Goal: Find specific page/section: Find specific page/section

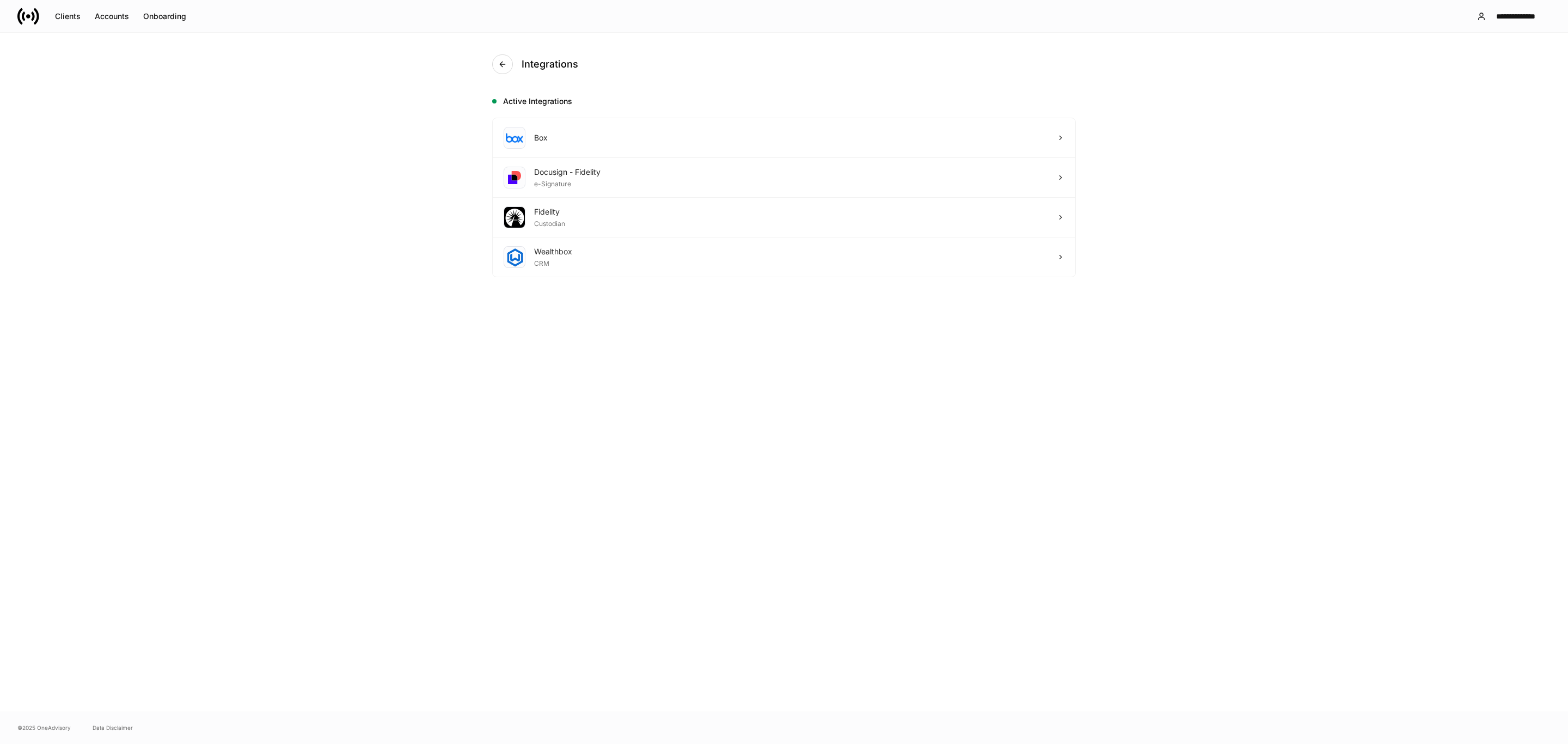
click at [24, 8] on icon at bounding box center [28, 16] width 22 height 22
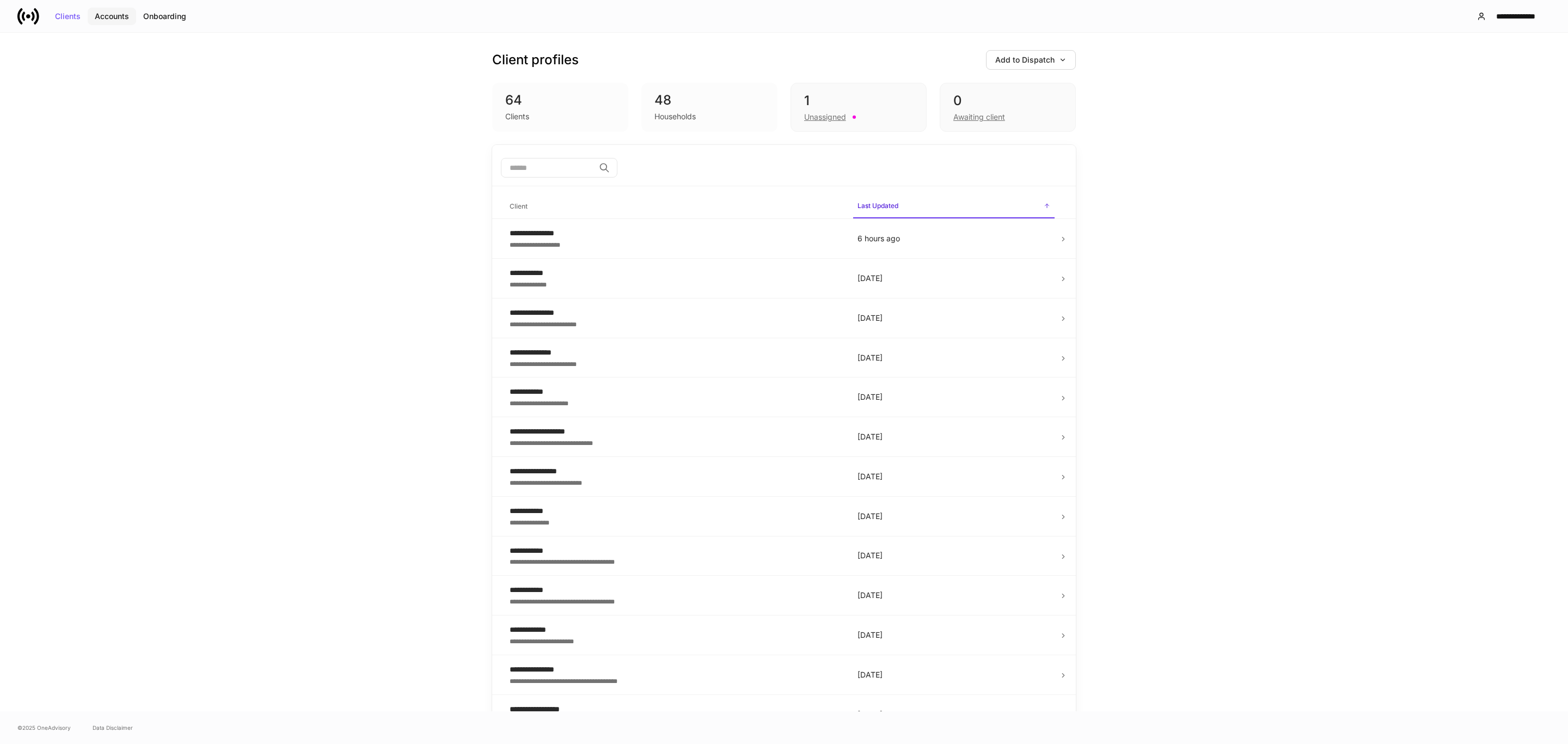
click at [114, 8] on button "Accounts" at bounding box center [112, 17] width 48 height 18
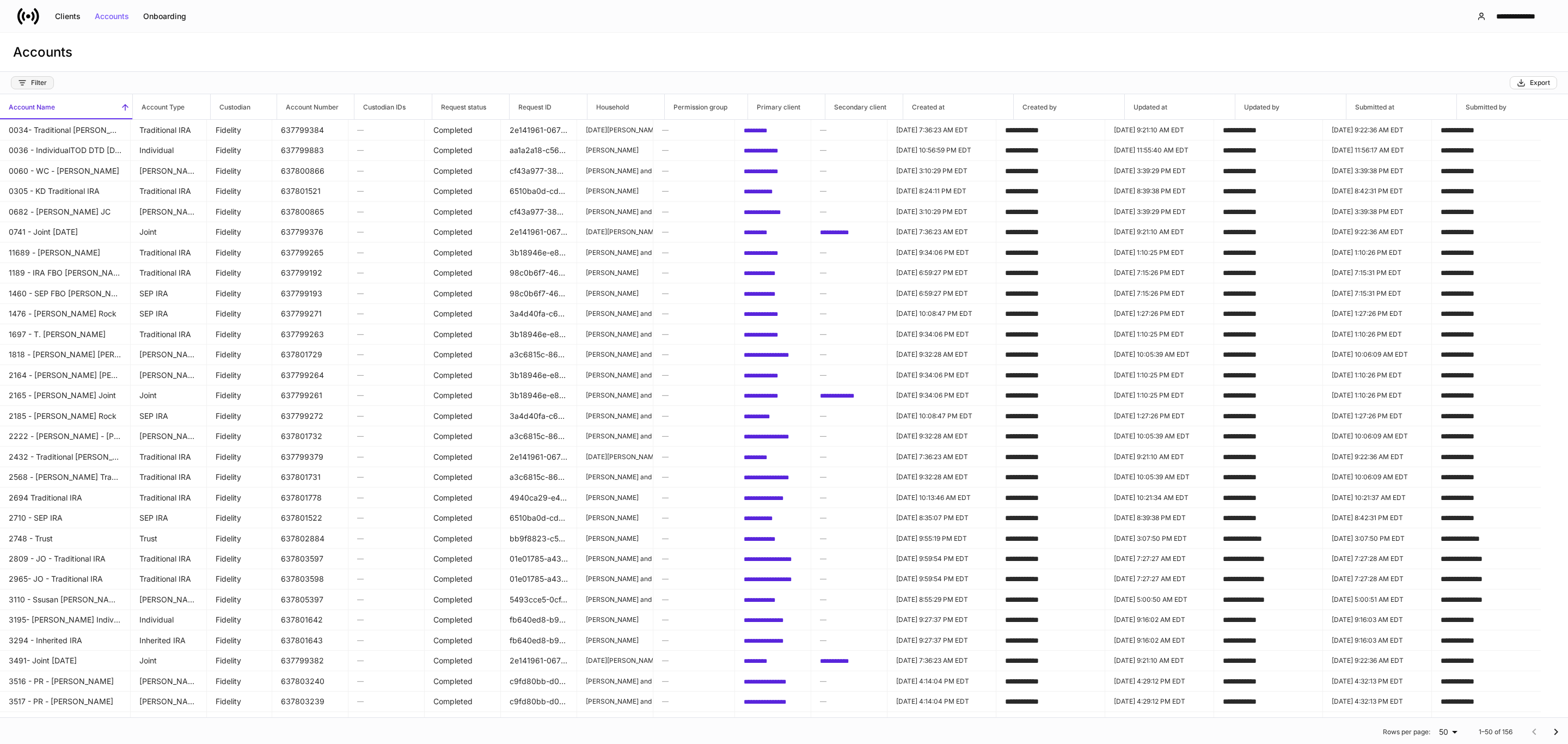
click at [47, 82] on div "Filter" at bounding box center [32, 83] width 29 height 9
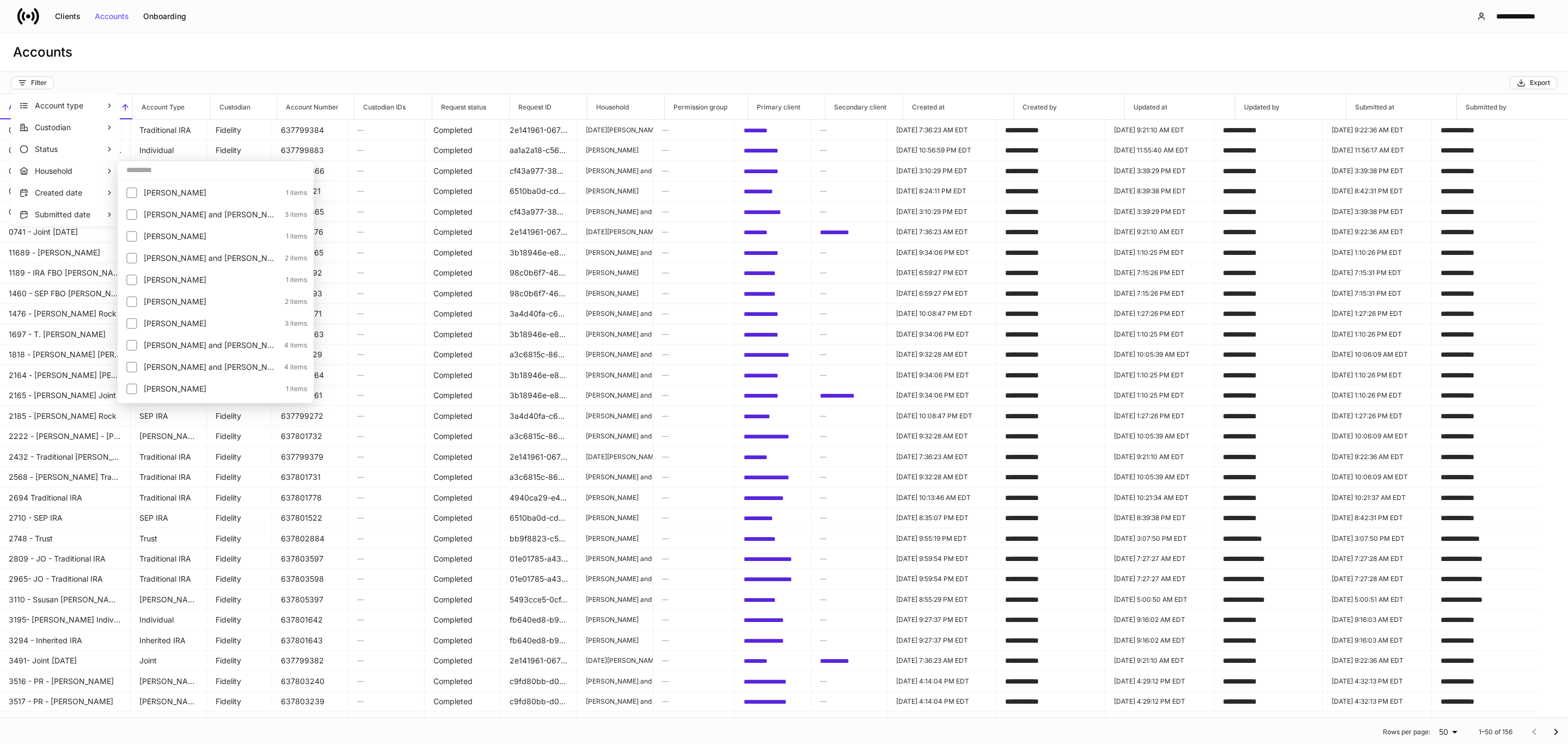
click at [78, 169] on p "Household" at bounding box center [70, 171] width 70 height 11
click at [139, 393] on div at bounding box center [136, 388] width 18 height 15
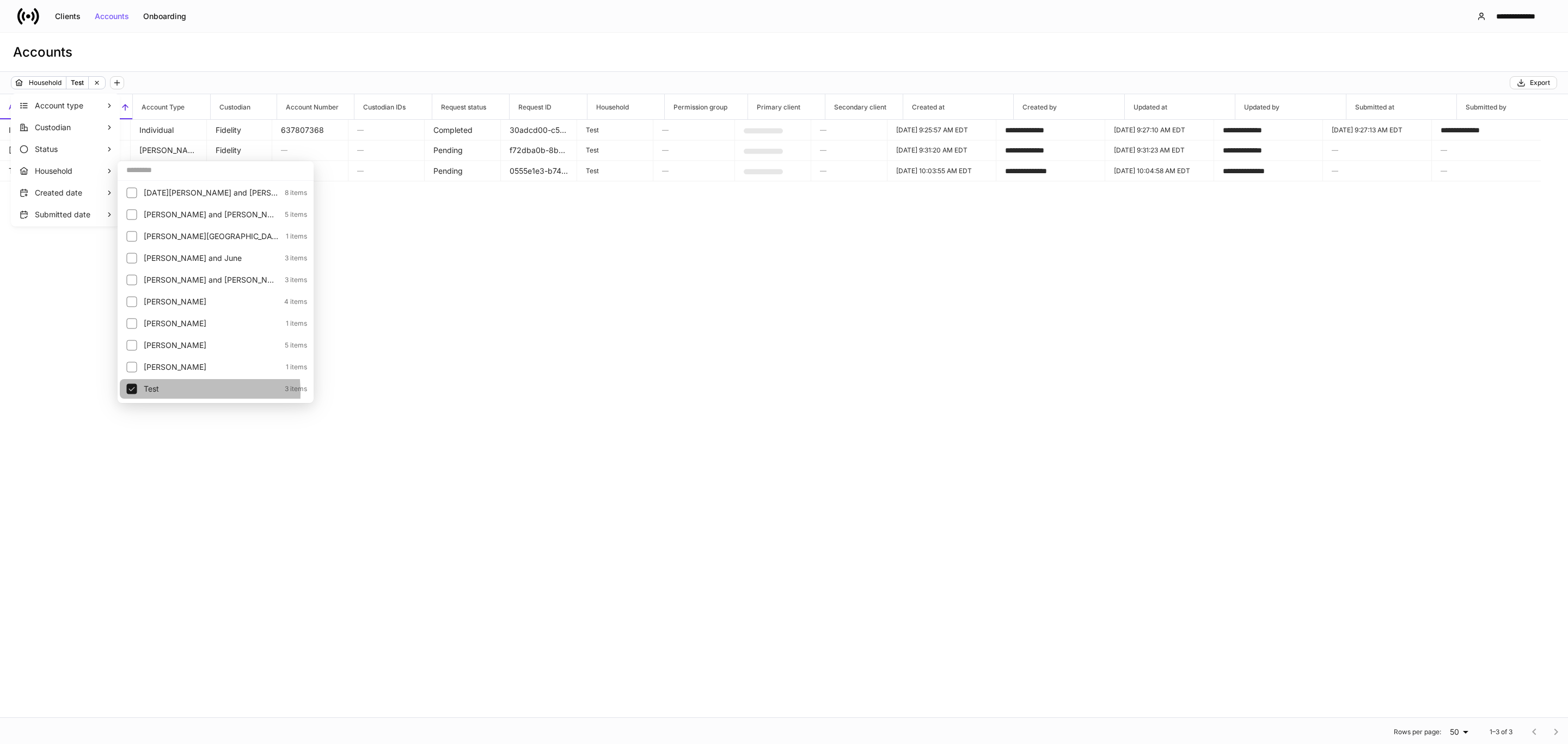
click at [139, 393] on div at bounding box center [136, 388] width 18 height 15
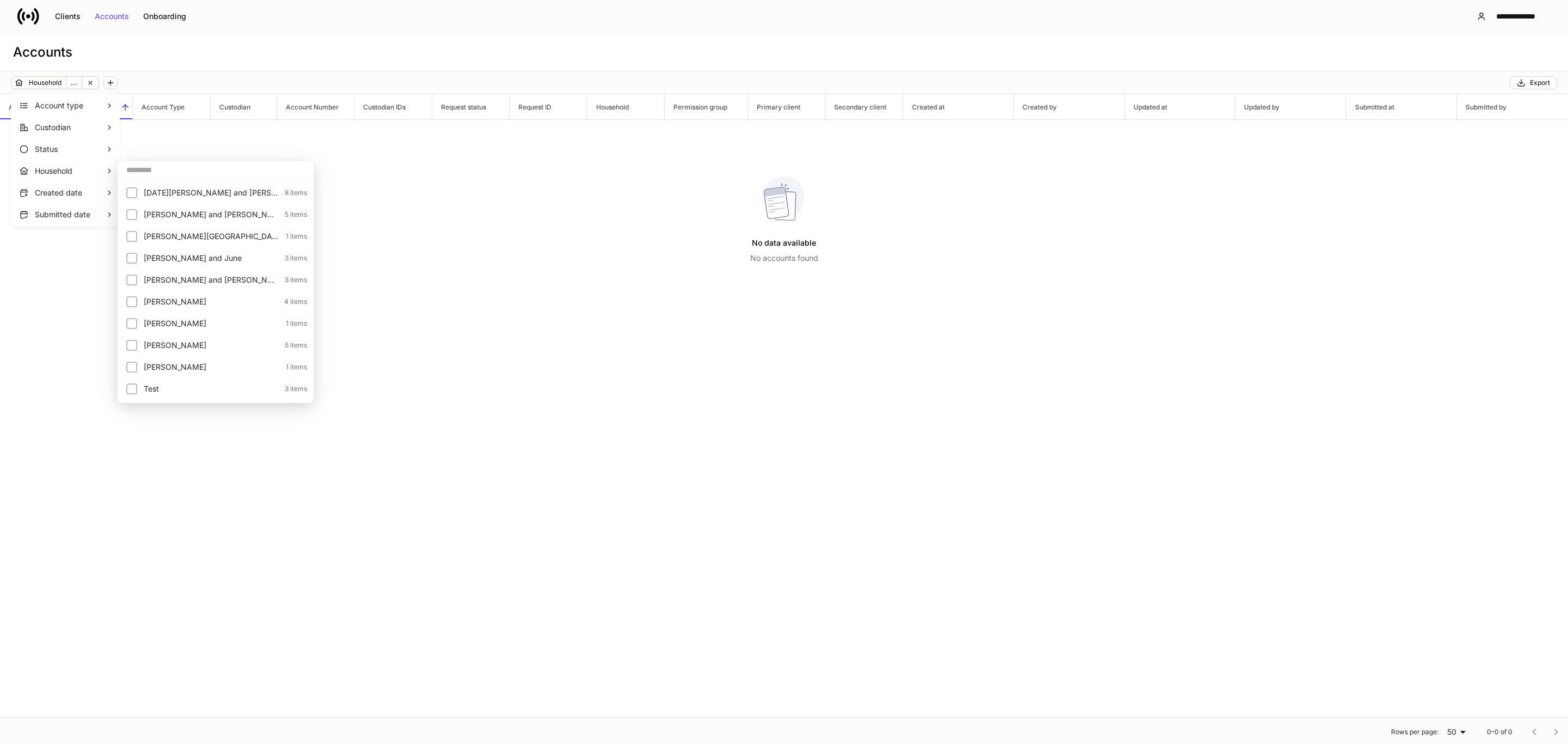
click at [139, 393] on div at bounding box center [136, 388] width 18 height 15
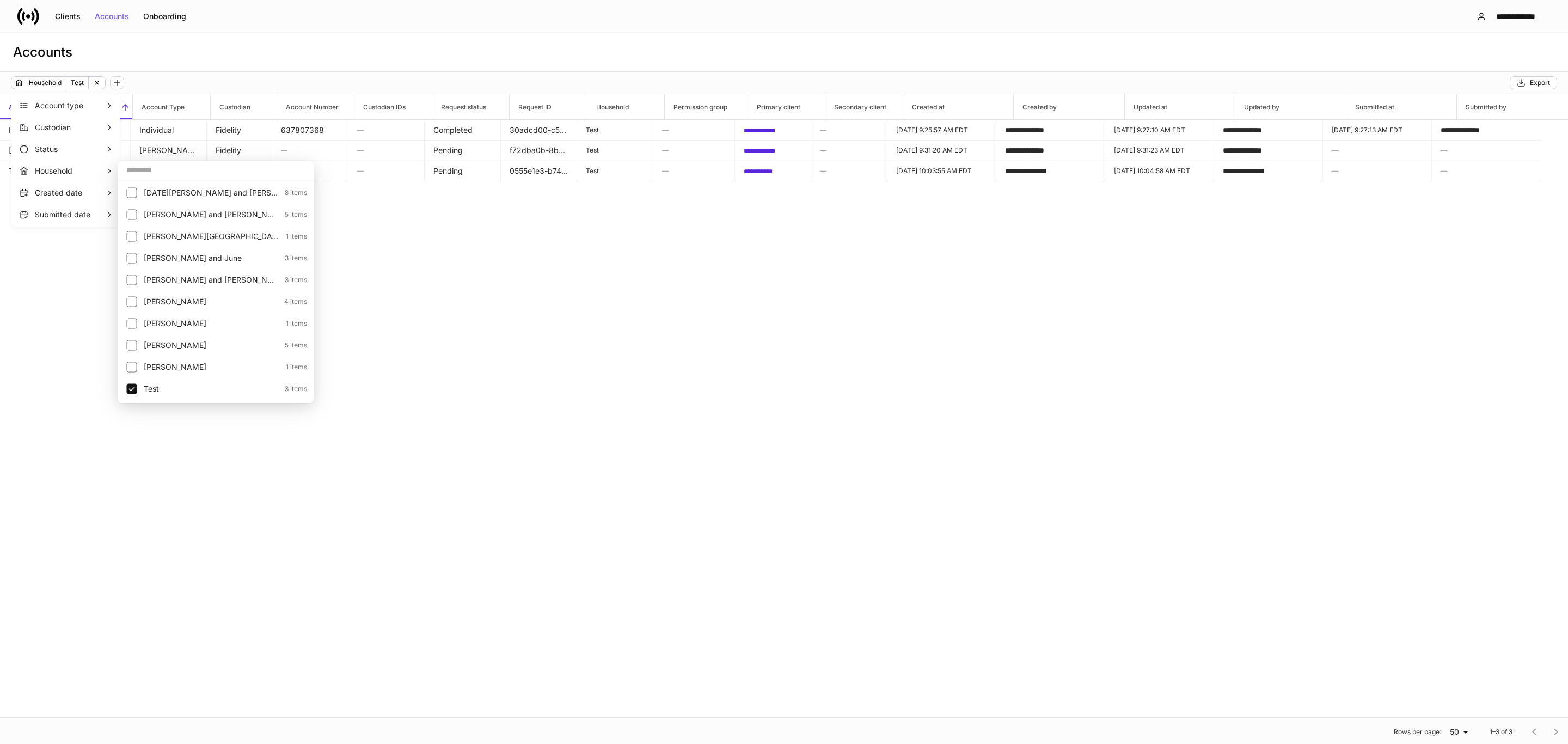
click at [139, 393] on div at bounding box center [136, 388] width 18 height 15
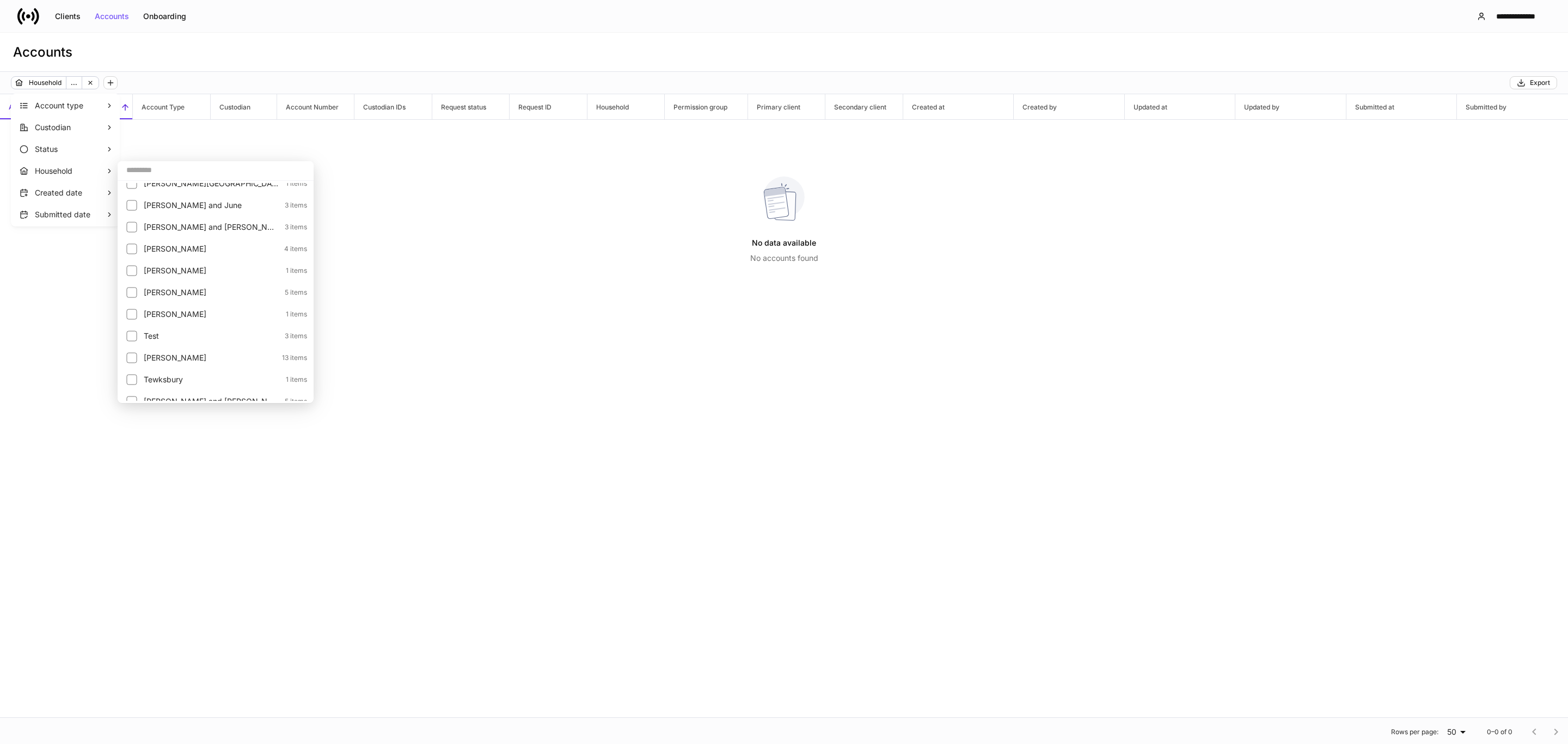
scroll to position [735, 0]
click at [141, 324] on div at bounding box center [136, 328] width 18 height 15
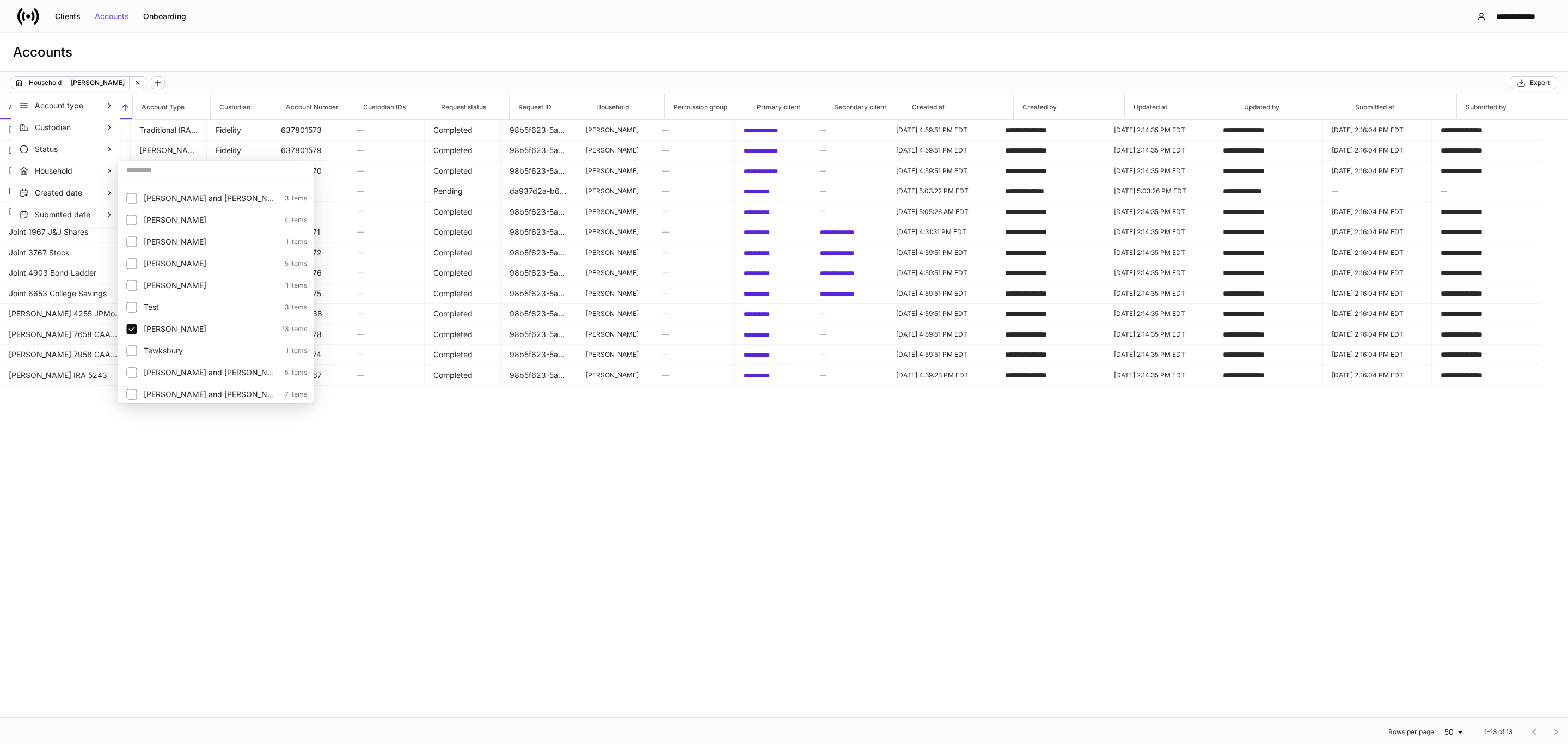
click at [570, 396] on div at bounding box center [784, 372] width 1568 height 744
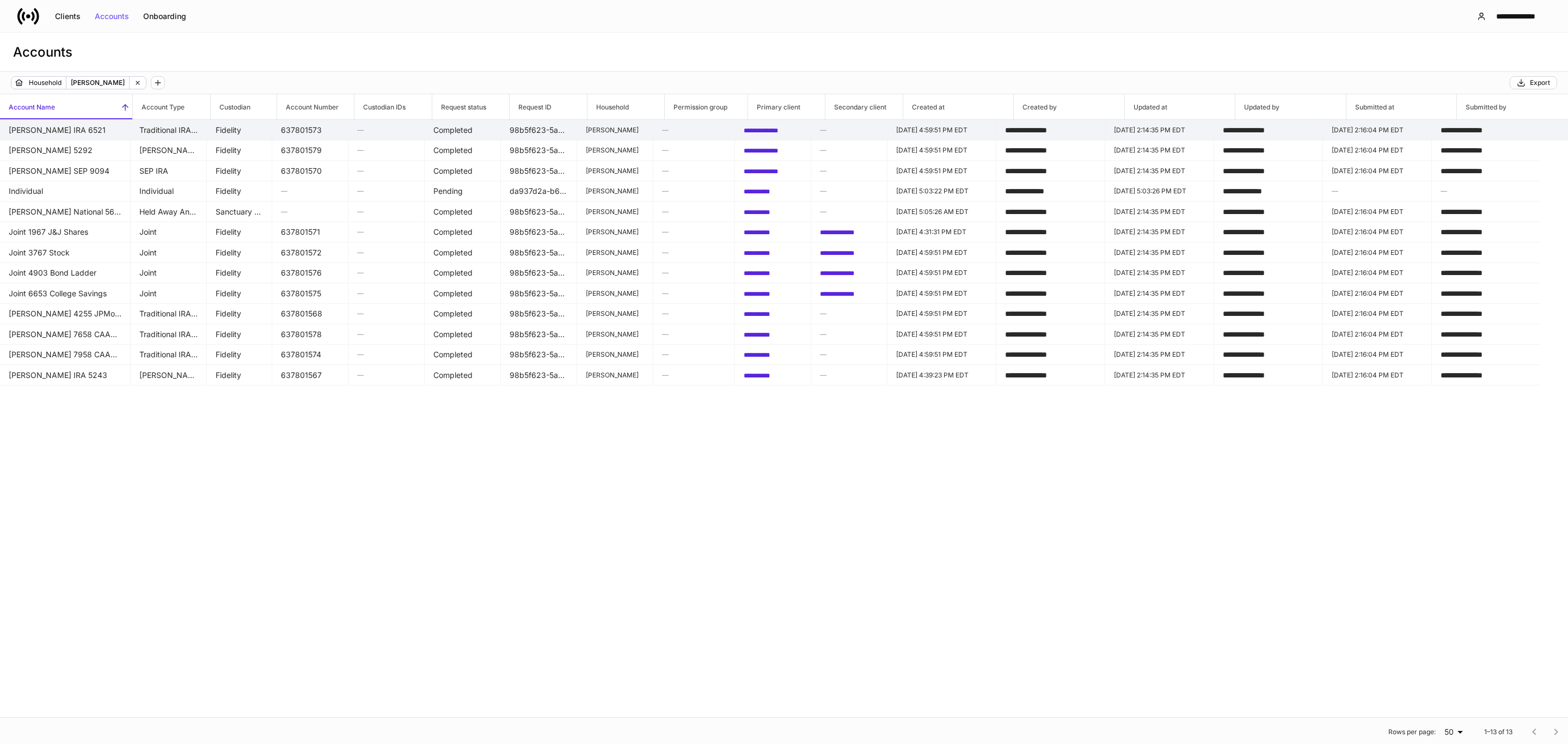
click at [36, 133] on td "[PERSON_NAME] IRA 6521" at bounding box center [65, 130] width 130 height 21
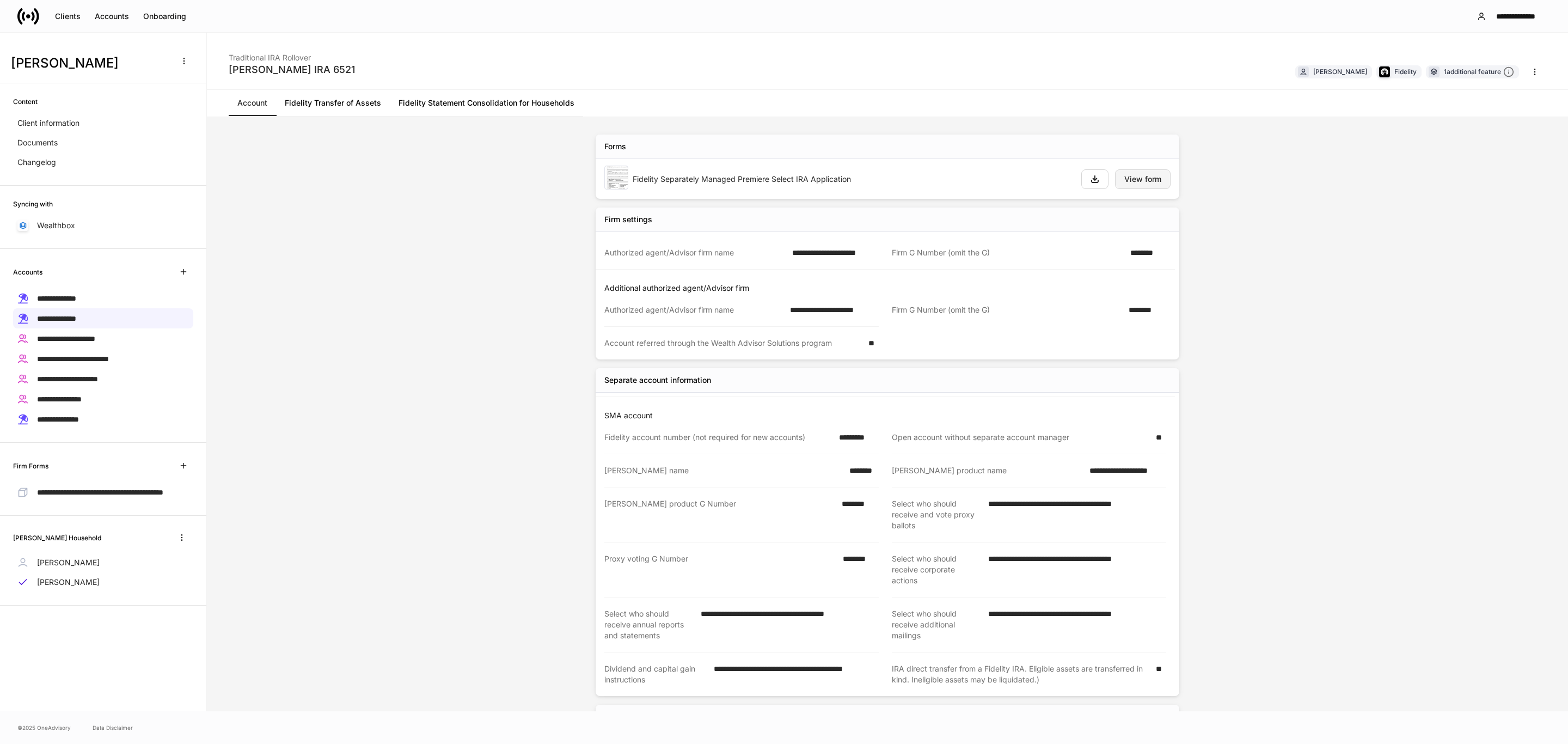
click at [1116, 183] on button "View form" at bounding box center [1142, 179] width 55 height 19
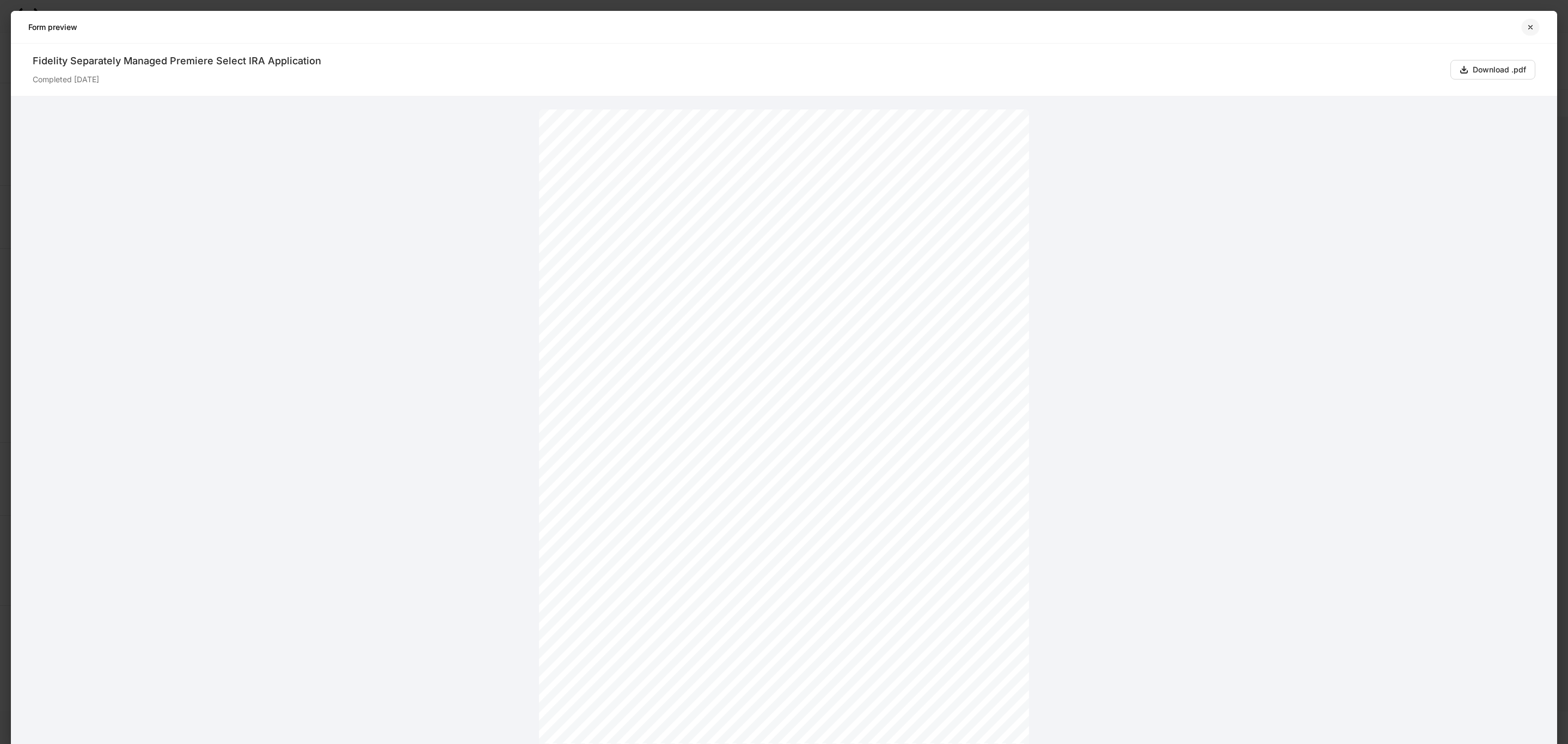
click at [1528, 28] on icon "button" at bounding box center [1530, 26] width 4 height 4
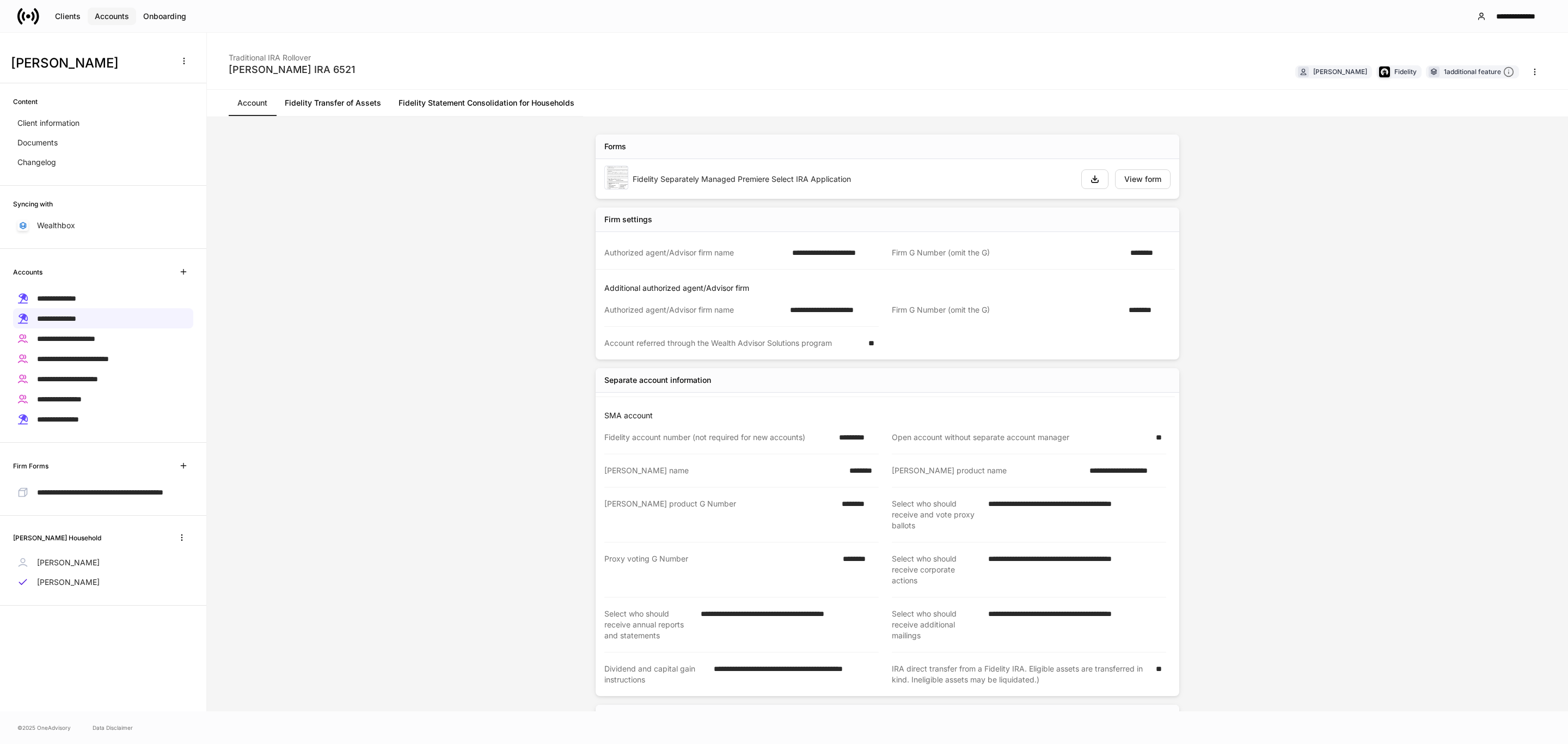
click at [118, 10] on button "Accounts" at bounding box center [112, 17] width 48 height 18
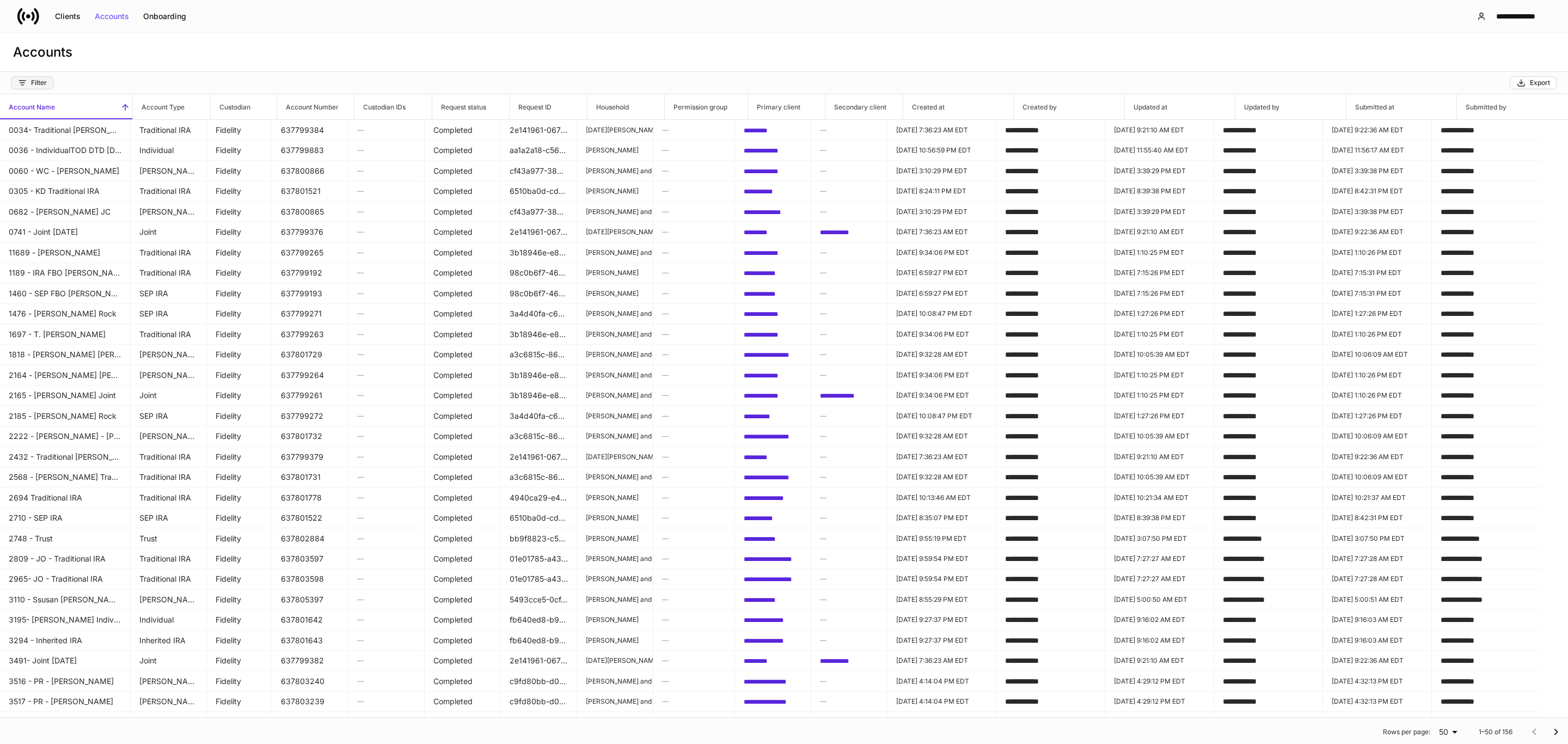
click at [45, 81] on div "Filter" at bounding box center [32, 83] width 29 height 9
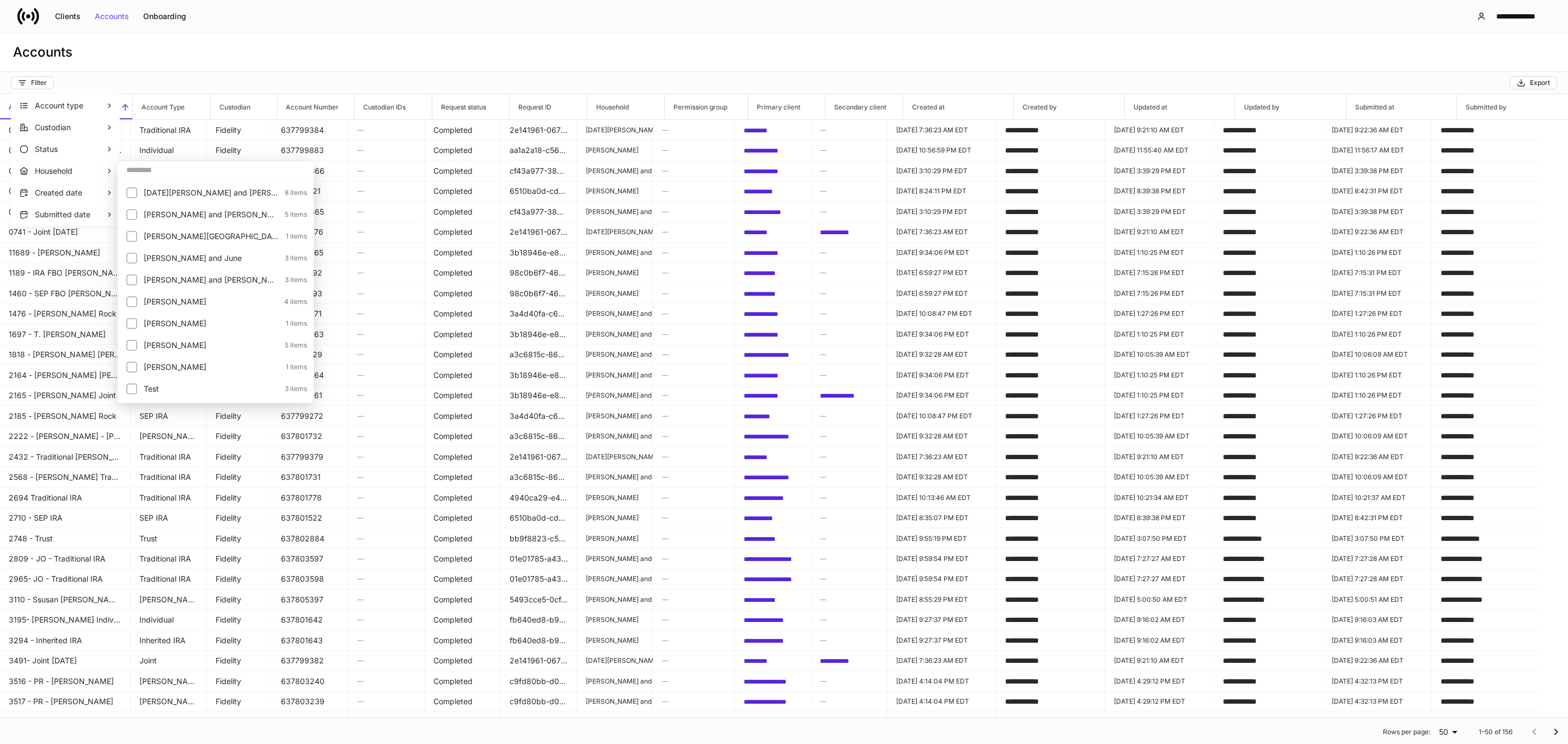
scroll to position [735, 0]
click at [160, 330] on p "[PERSON_NAME]" at bounding box center [209, 328] width 132 height 11
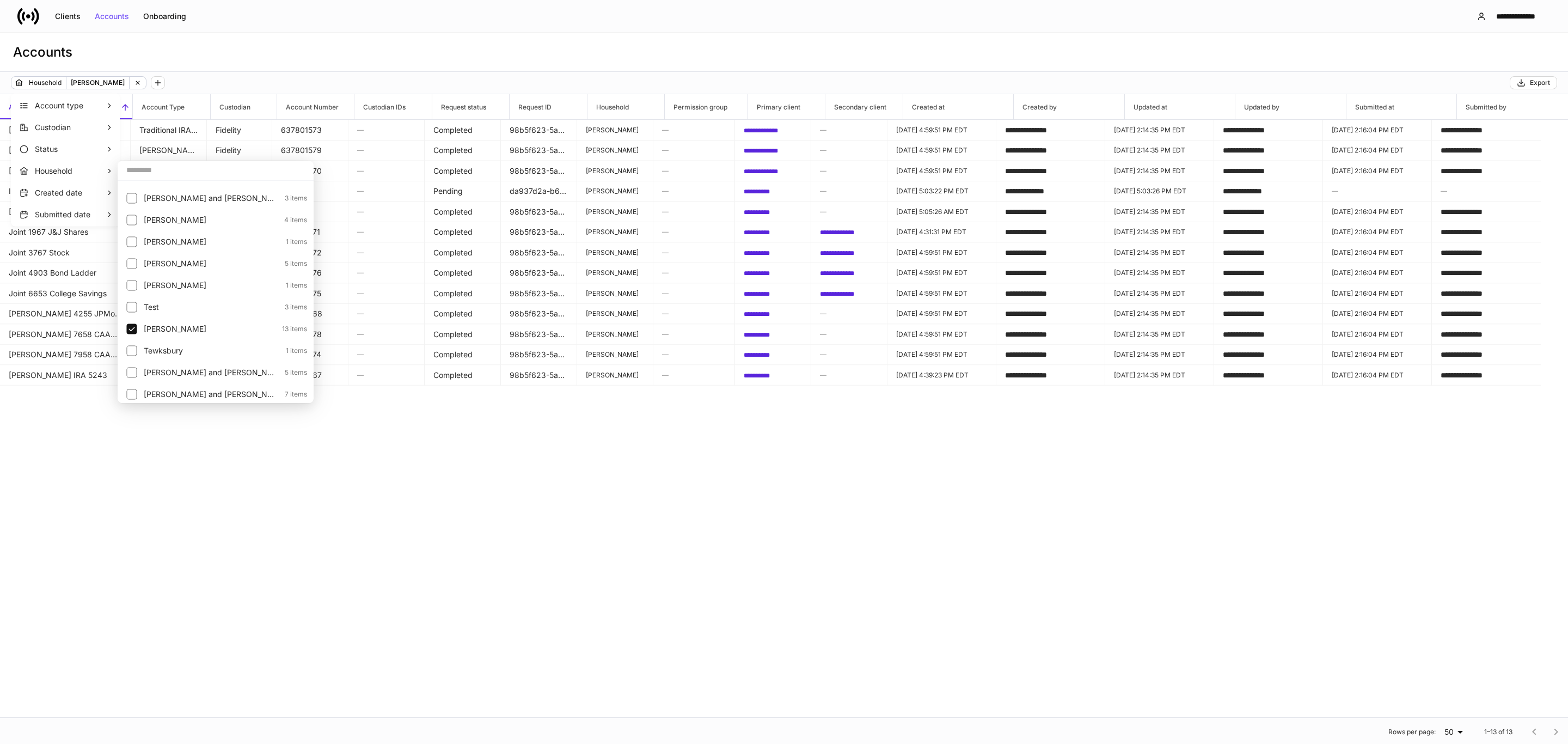
click at [270, 507] on div at bounding box center [784, 372] width 1568 height 744
